Goal: Find specific page/section: Find specific page/section

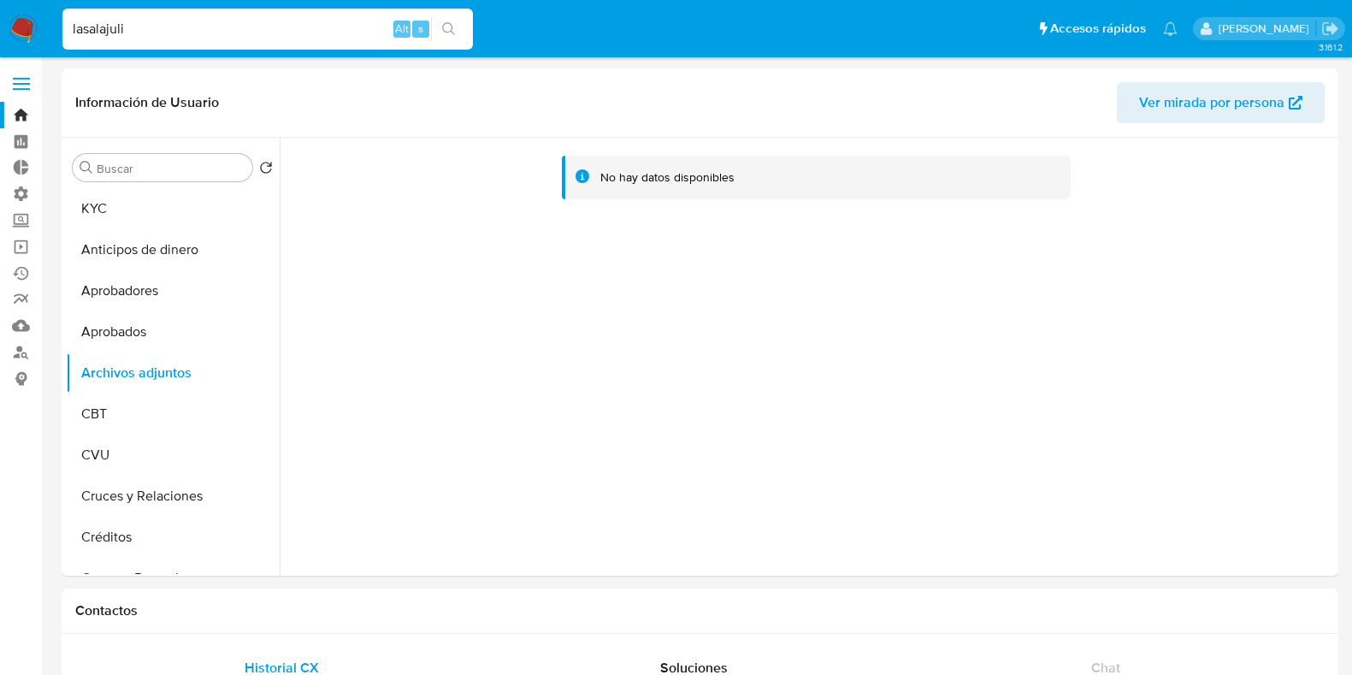
select select "10"
drag, startPoint x: 212, startPoint y: 27, endPoint x: 13, endPoint y: -15, distance: 203.6
paste input "225580946"
type input "225580946"
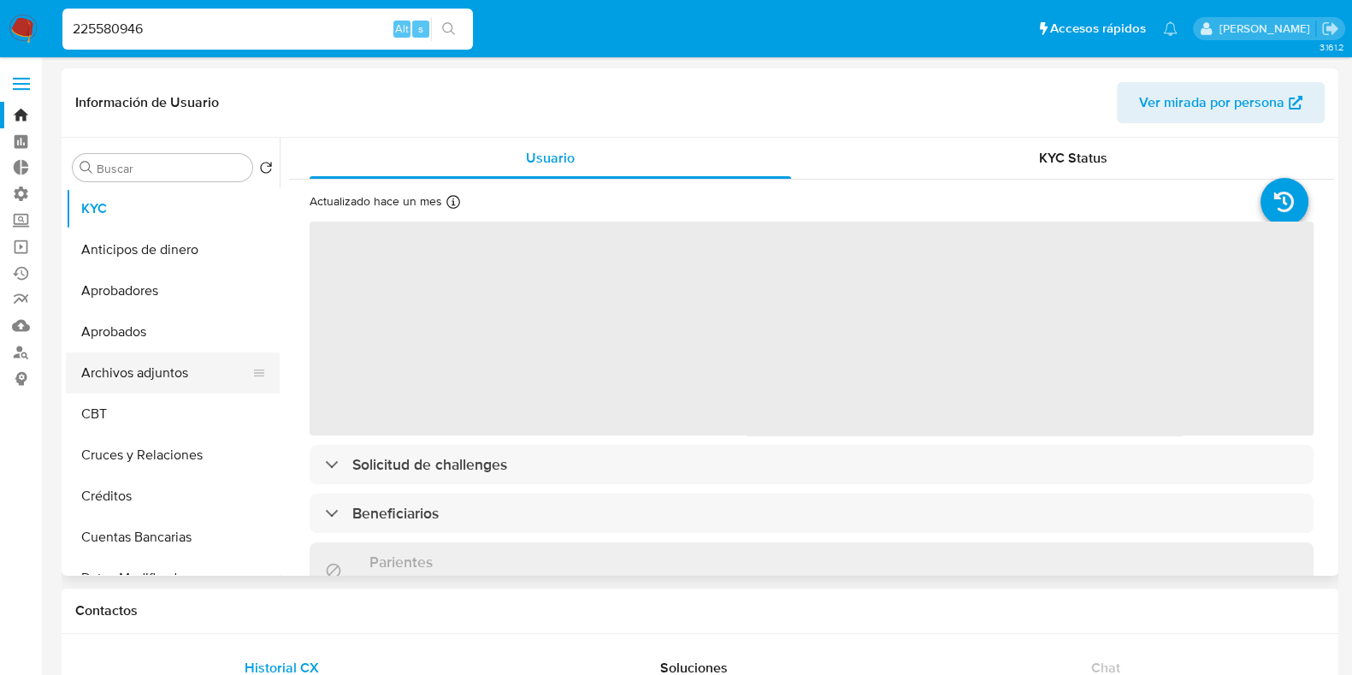
select select "10"
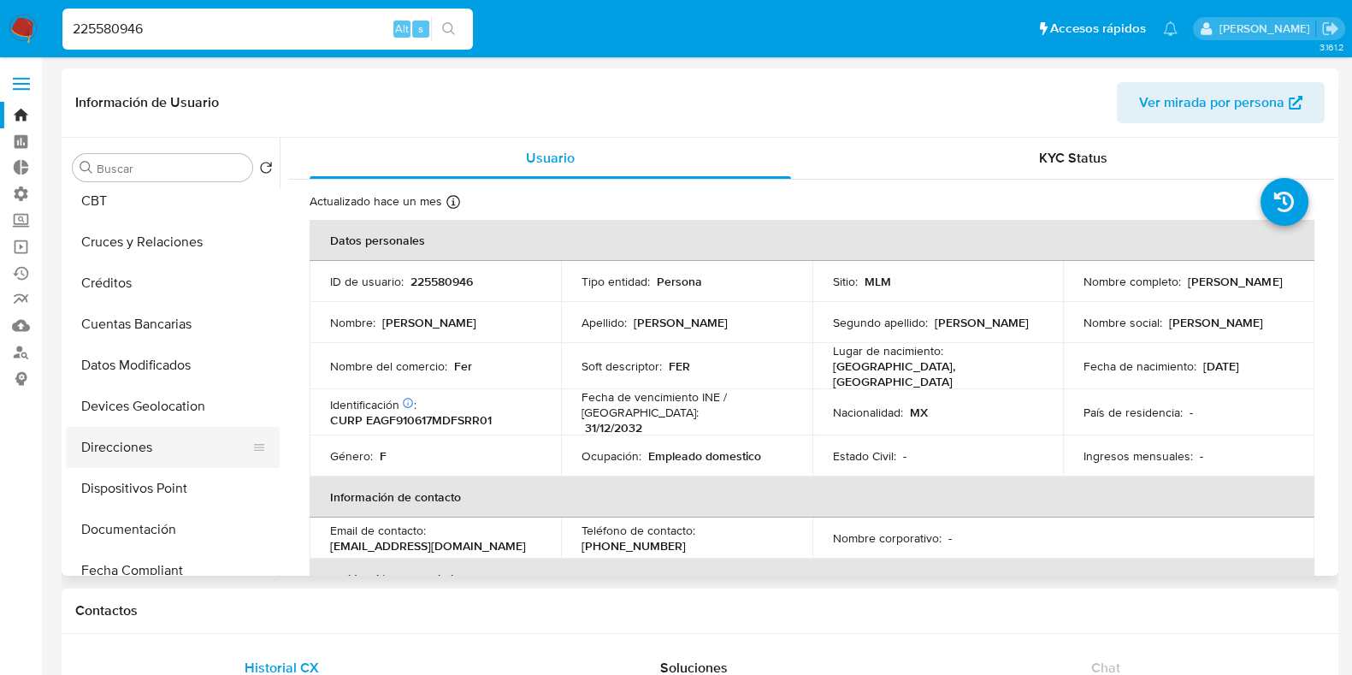
scroll to position [213, 0]
click at [165, 352] on button "Datos Modificados" at bounding box center [166, 365] width 200 height 41
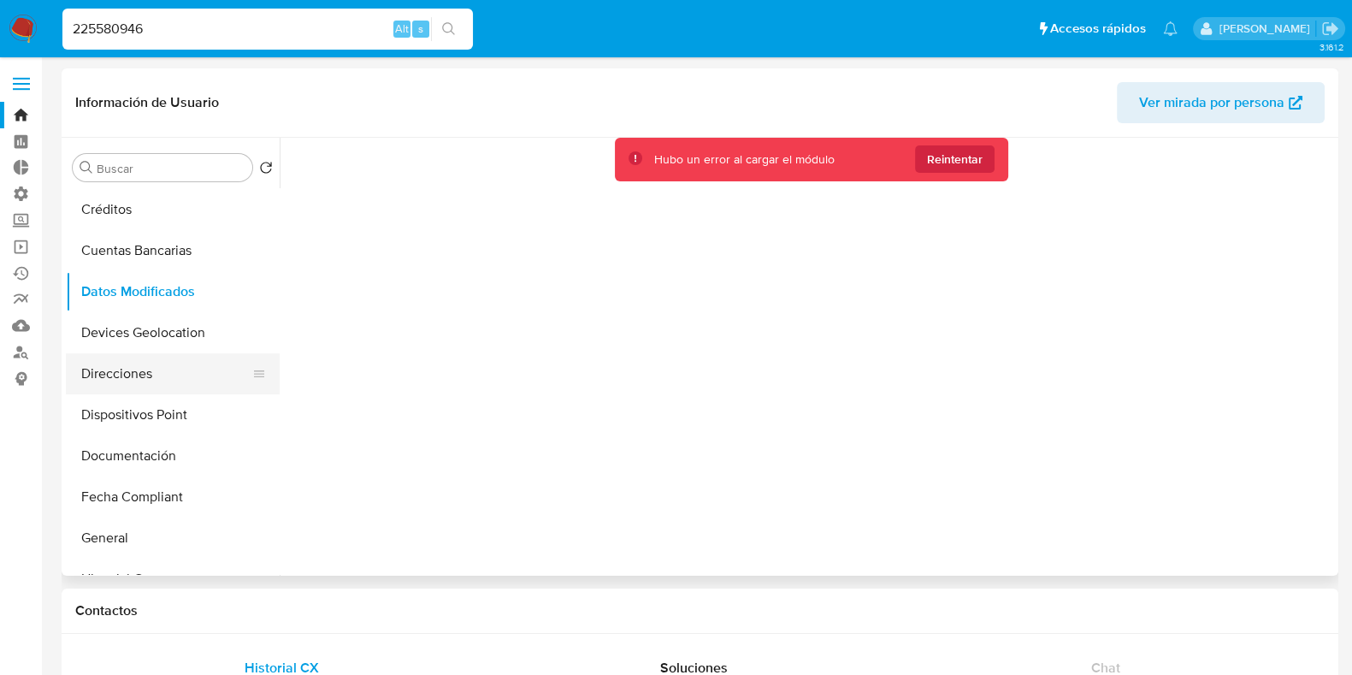
scroll to position [321, 0]
